Goal: Navigation & Orientation: Find specific page/section

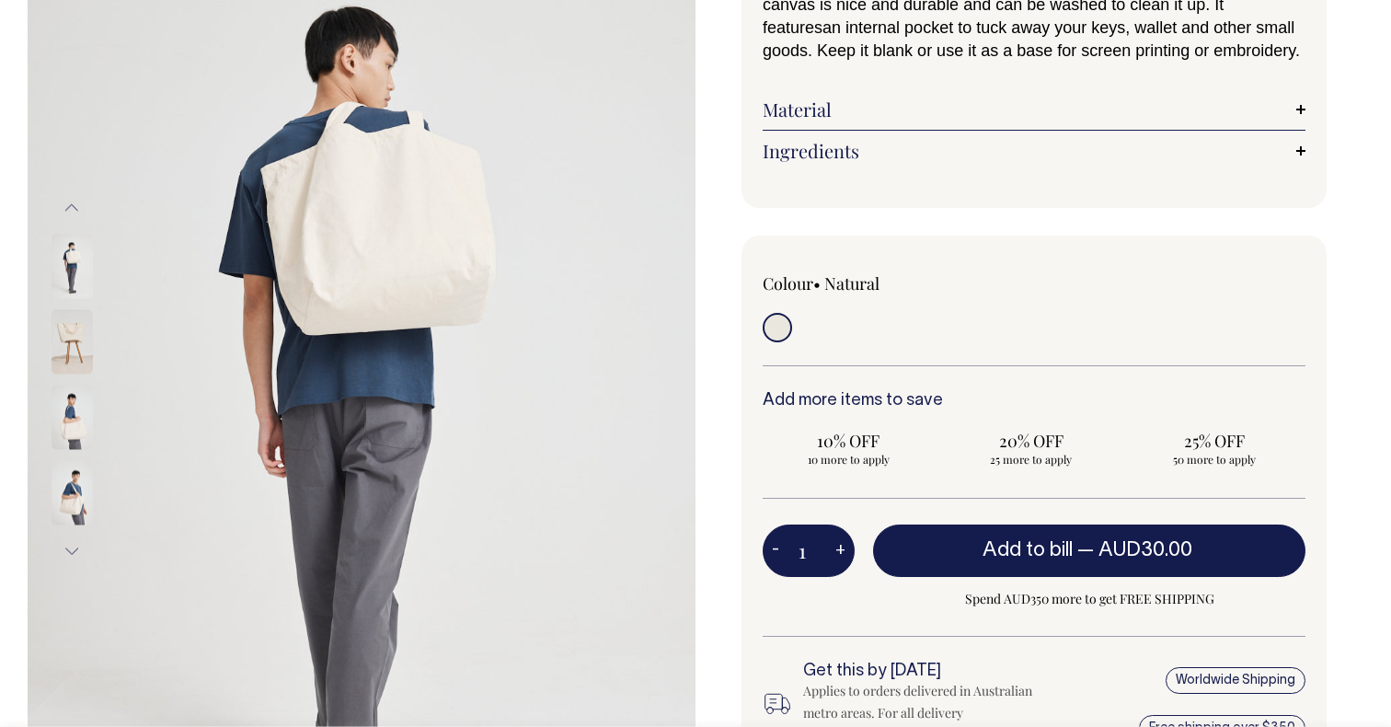
click at [77, 266] on img at bounding box center [72, 266] width 41 height 64
click at [70, 330] on img at bounding box center [72, 341] width 41 height 64
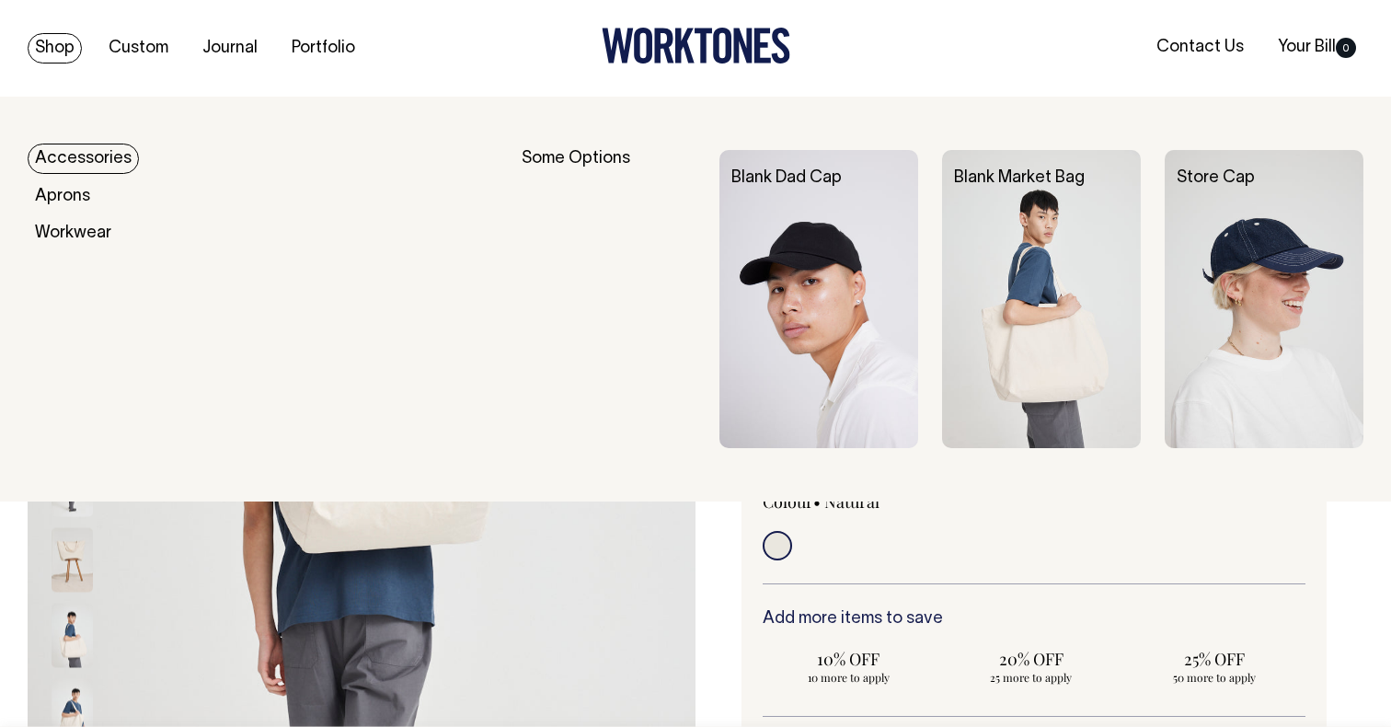
click at [67, 41] on link "Shop" at bounding box center [55, 48] width 54 height 30
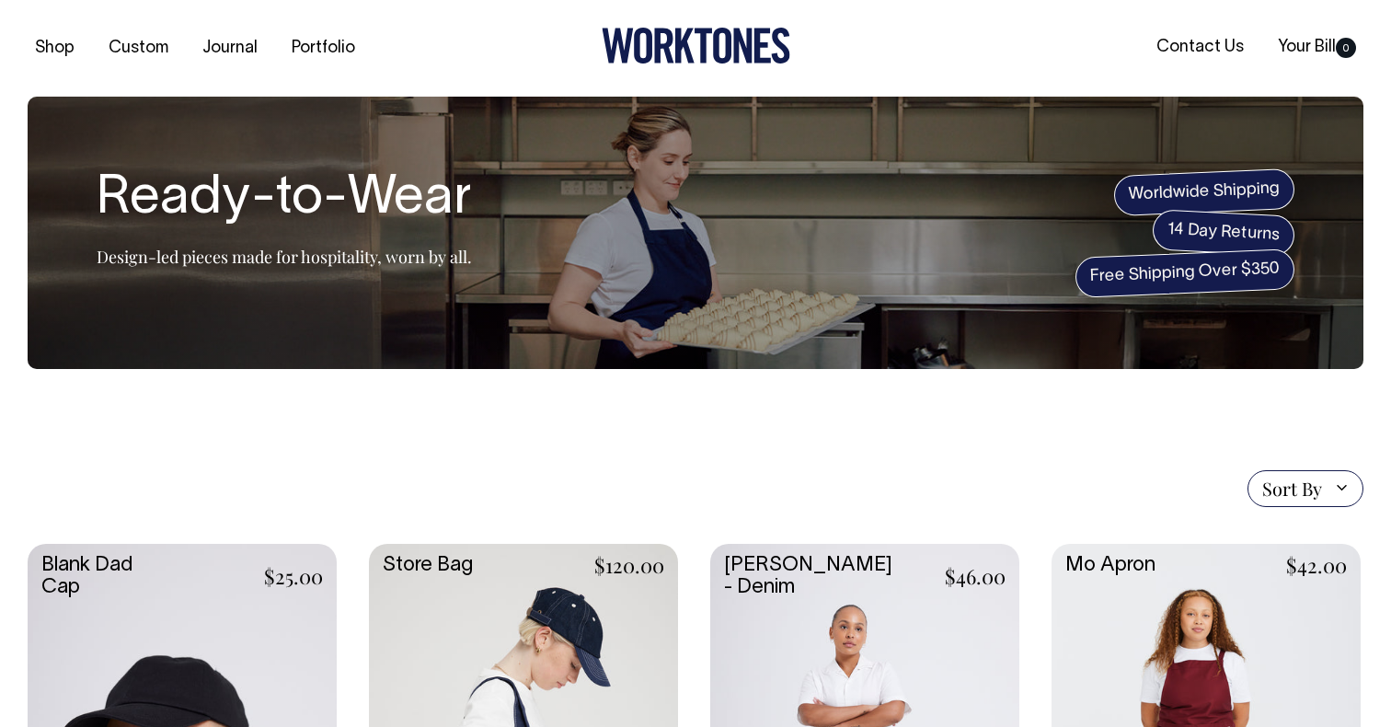
click at [67, 41] on link "Shop" at bounding box center [55, 48] width 54 height 30
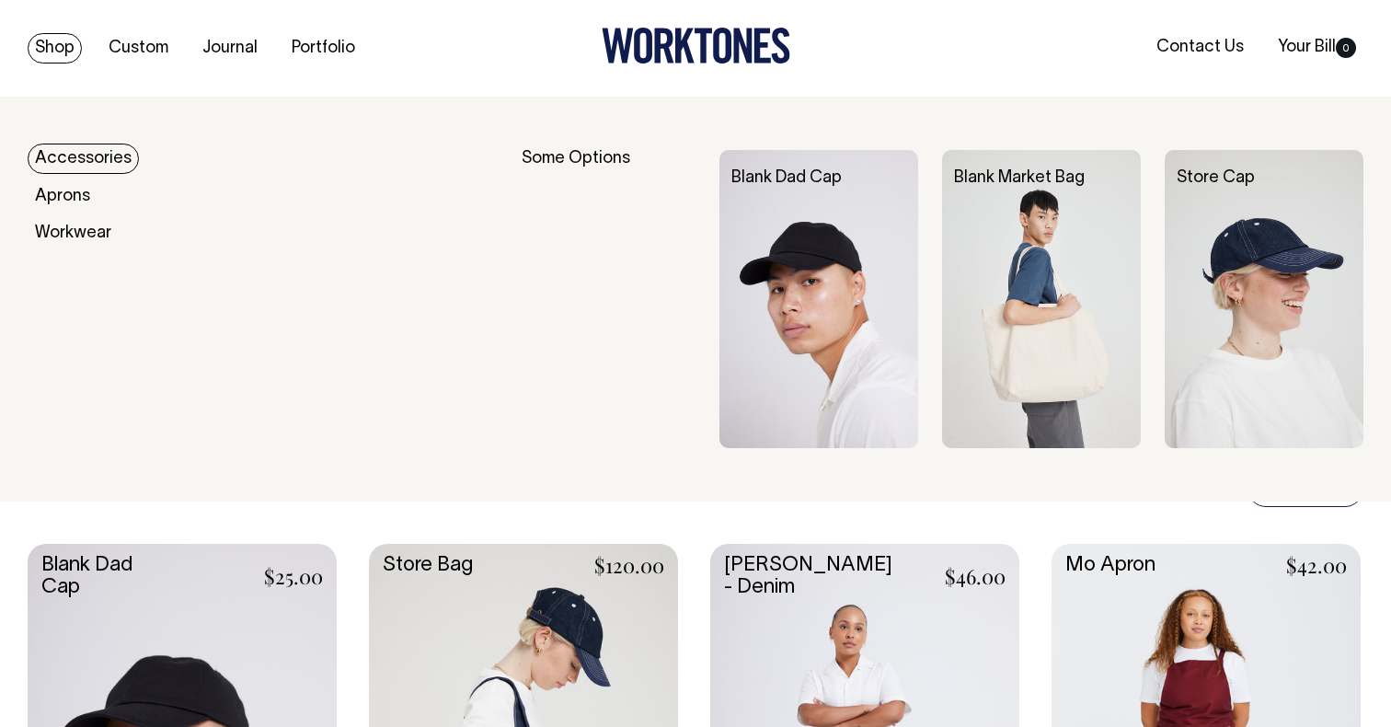
click at [74, 153] on link "Accessories" at bounding box center [83, 159] width 111 height 30
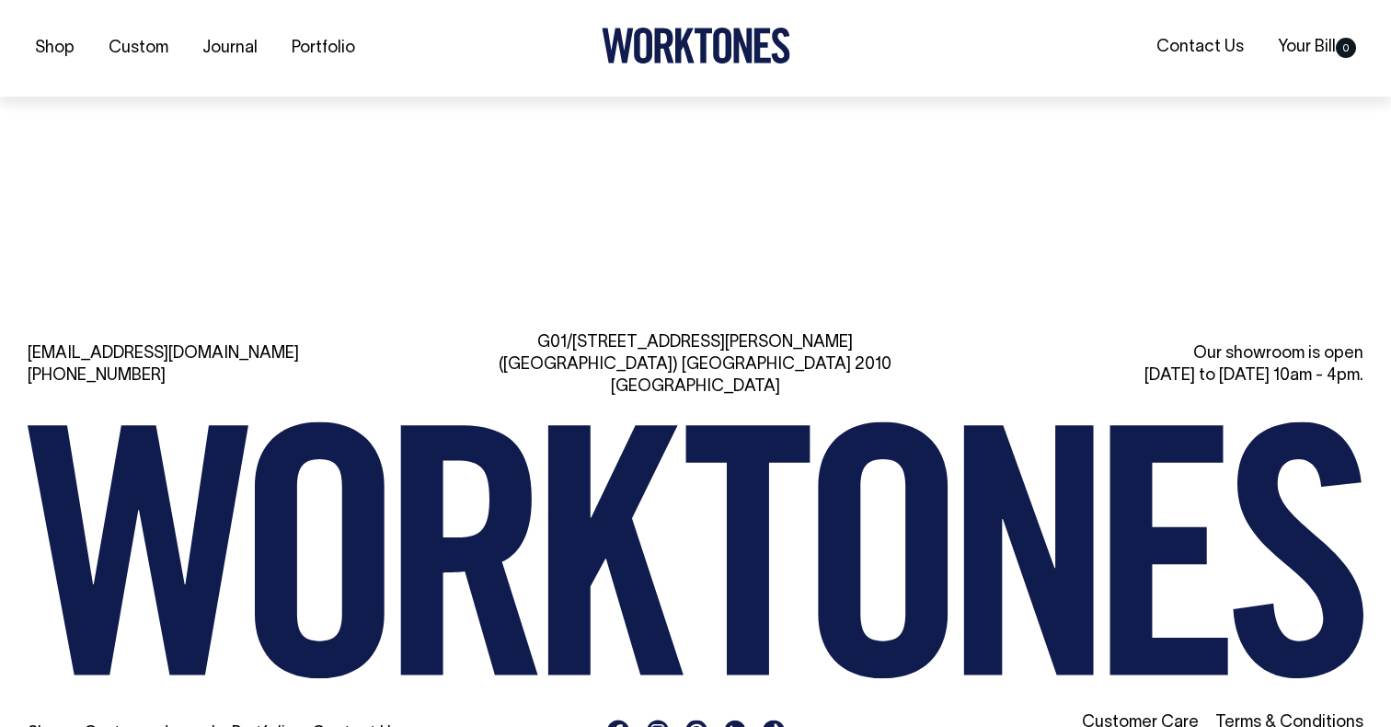
scroll to position [2680, 0]
